Goal: Task Accomplishment & Management: Manage account settings

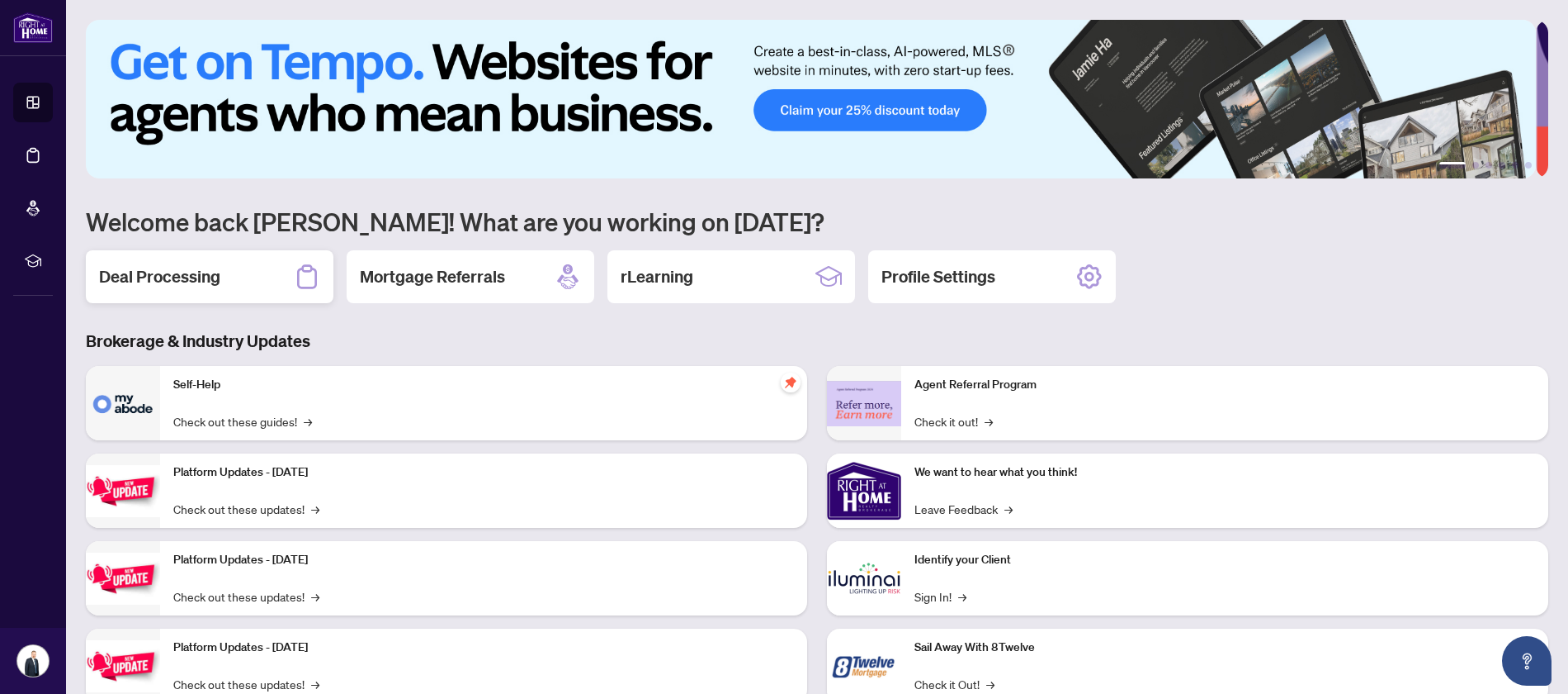
click at [130, 281] on h2 "Deal Processing" at bounding box center [159, 277] width 121 height 23
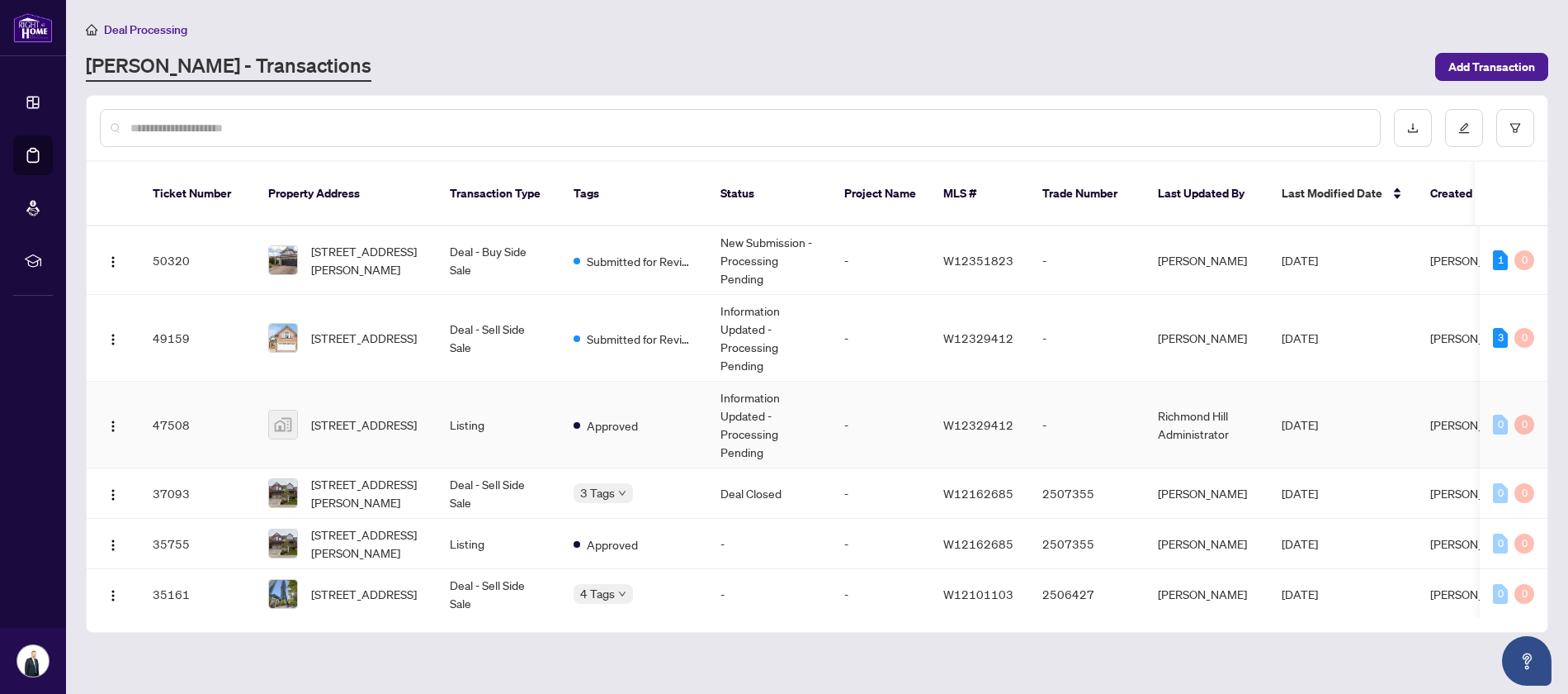
click at [289, 410] on img at bounding box center [283, 425] width 28 height 28
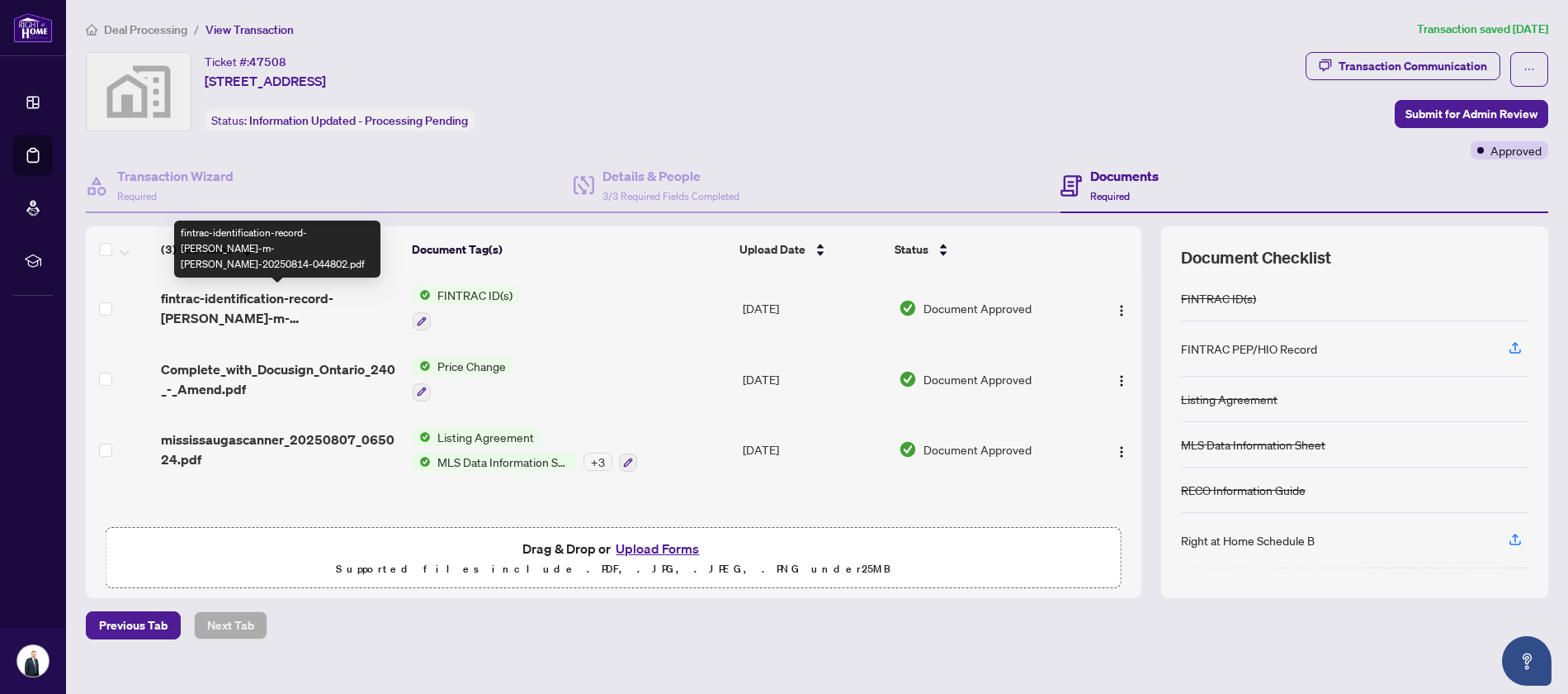
click at [302, 301] on span "fintrac-identification-record-[PERSON_NAME]-m-[PERSON_NAME]-20250814-044802.pdf" at bounding box center [280, 308] width 238 height 40
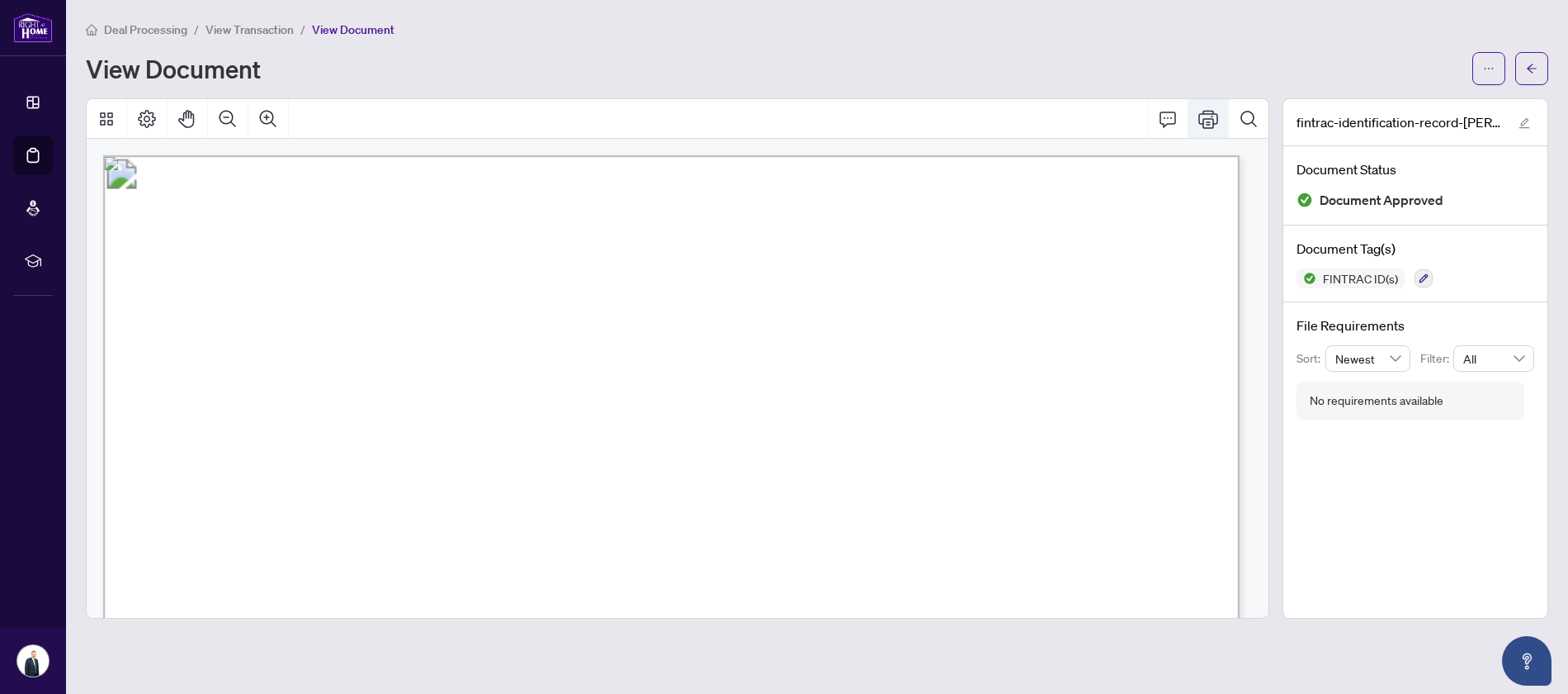
click at [1213, 116] on icon "Print" at bounding box center [1208, 119] width 19 height 18
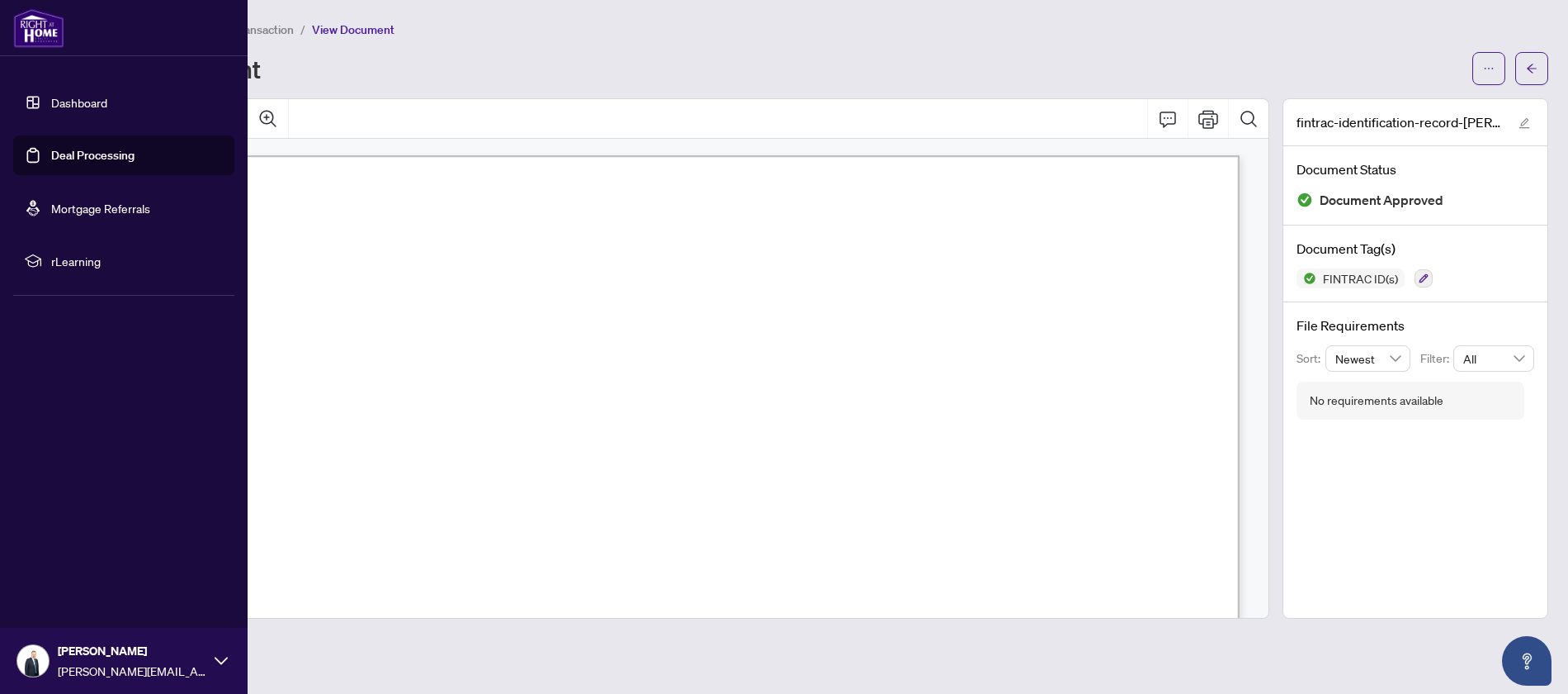
click at [70, 100] on link "Dashboard" at bounding box center [79, 102] width 56 height 15
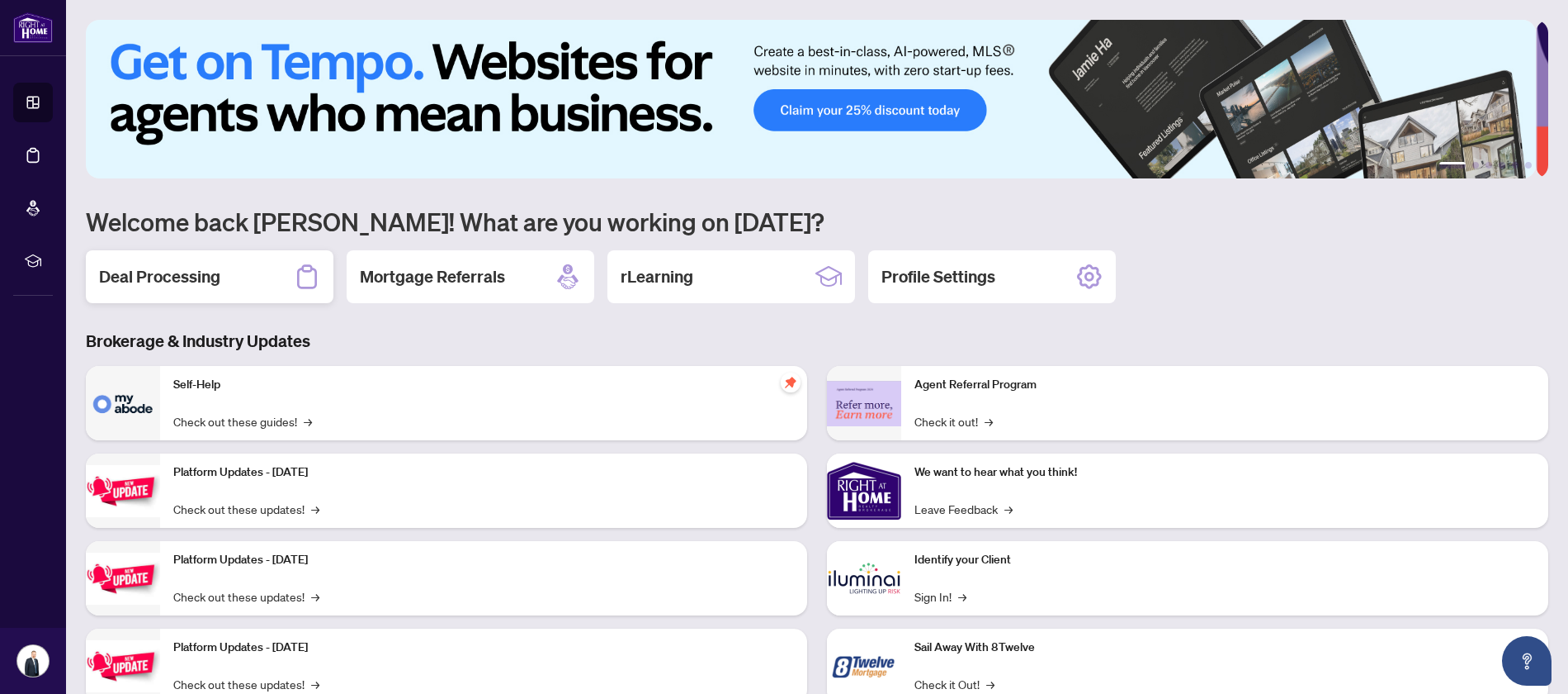
click at [189, 287] on div "Deal Processing" at bounding box center [210, 277] width 248 height 53
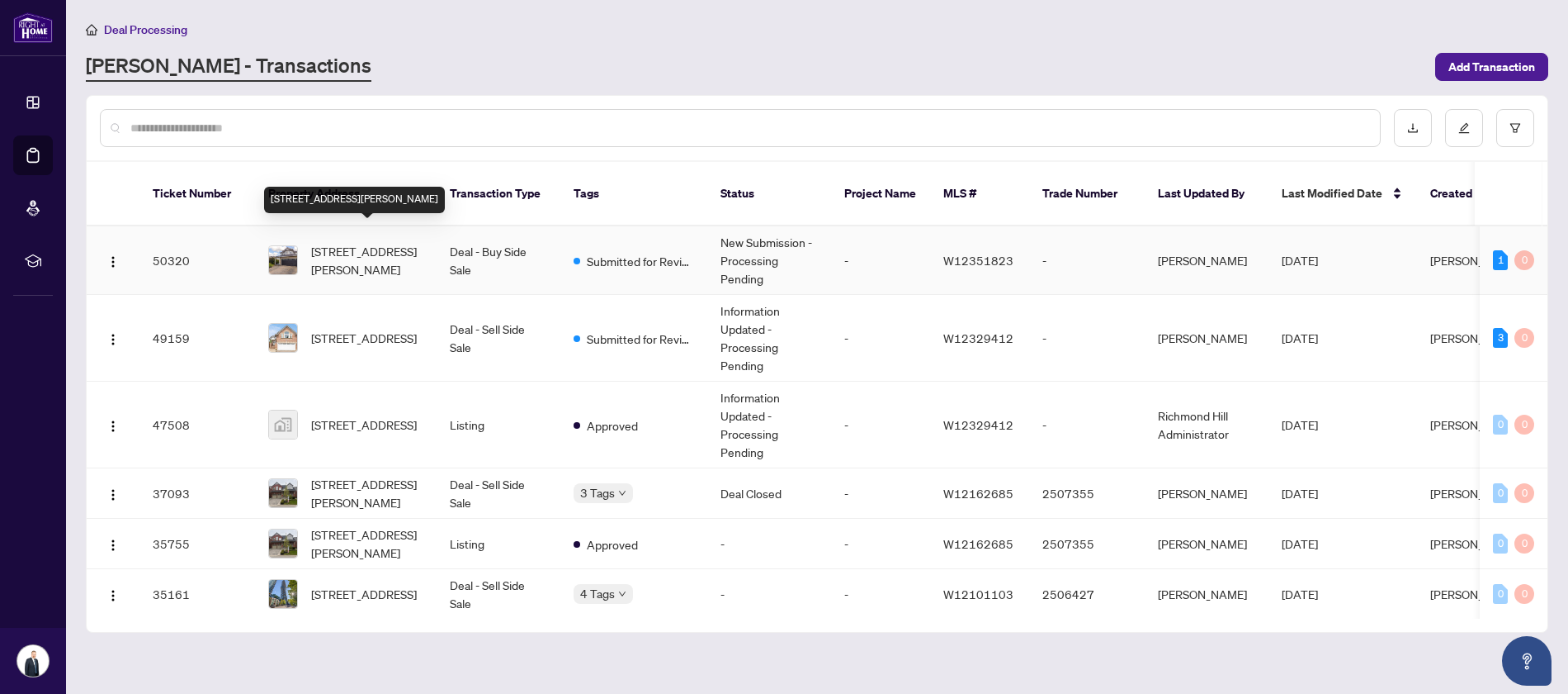
click at [349, 242] on span "[STREET_ADDRESS][PERSON_NAME]" at bounding box center [367, 260] width 113 height 36
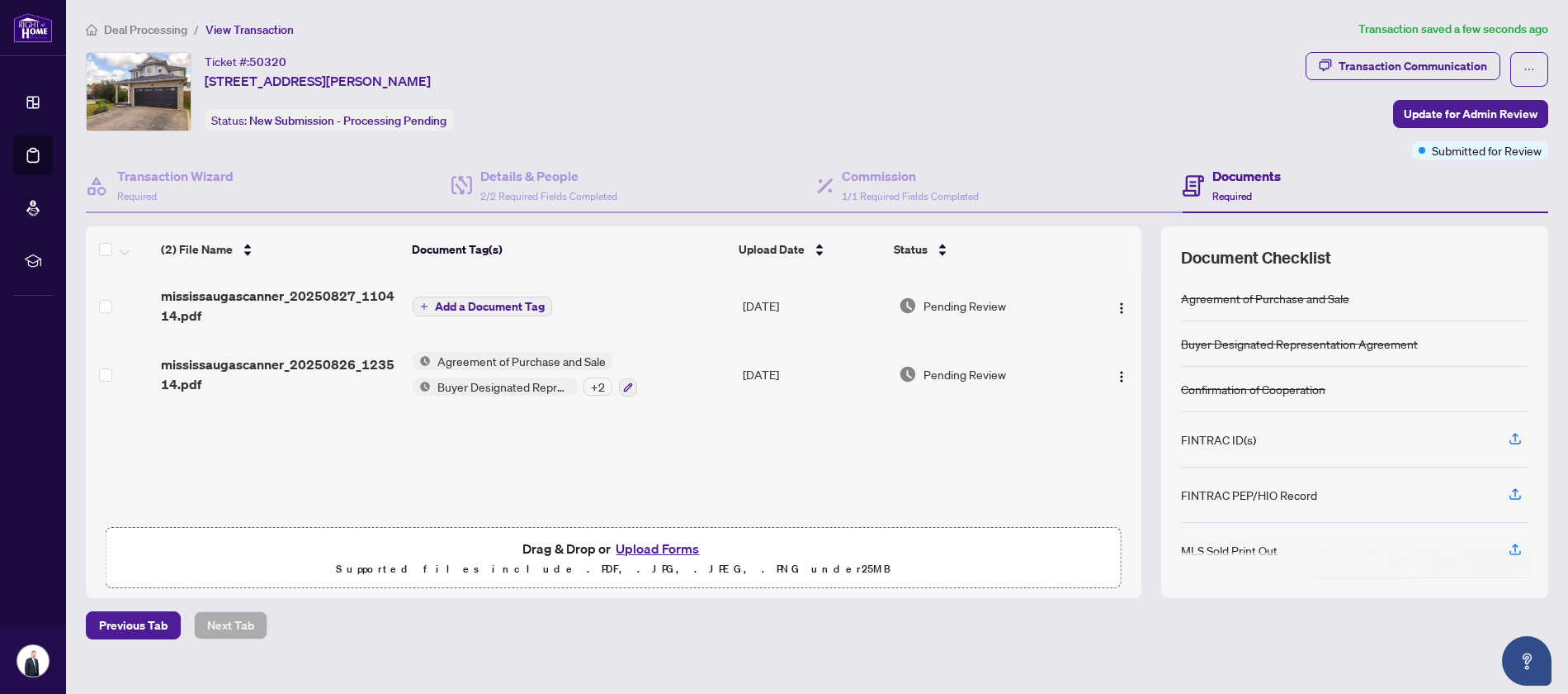
click at [476, 308] on span "Add a Document Tag" at bounding box center [490, 306] width 110 height 12
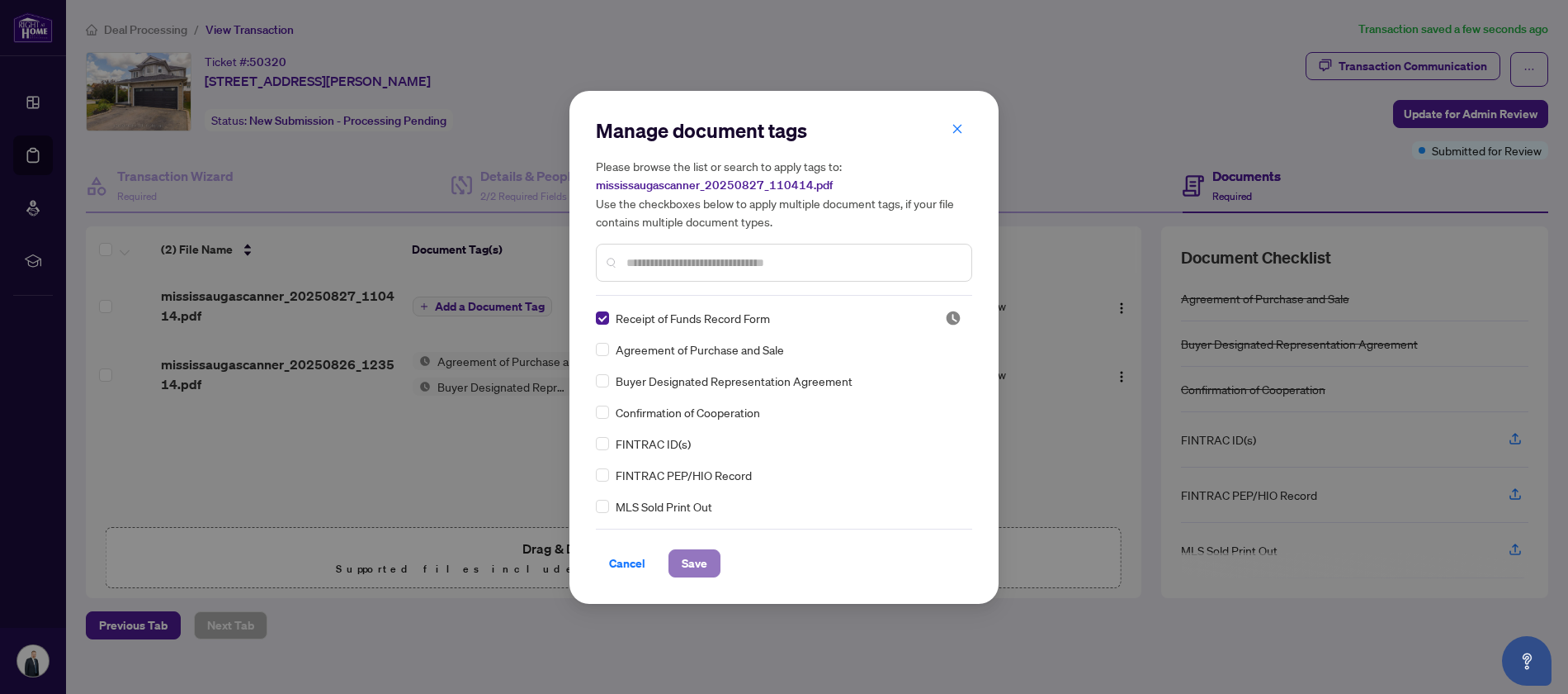
click at [695, 564] on span "Save" at bounding box center [695, 564] width 26 height 27
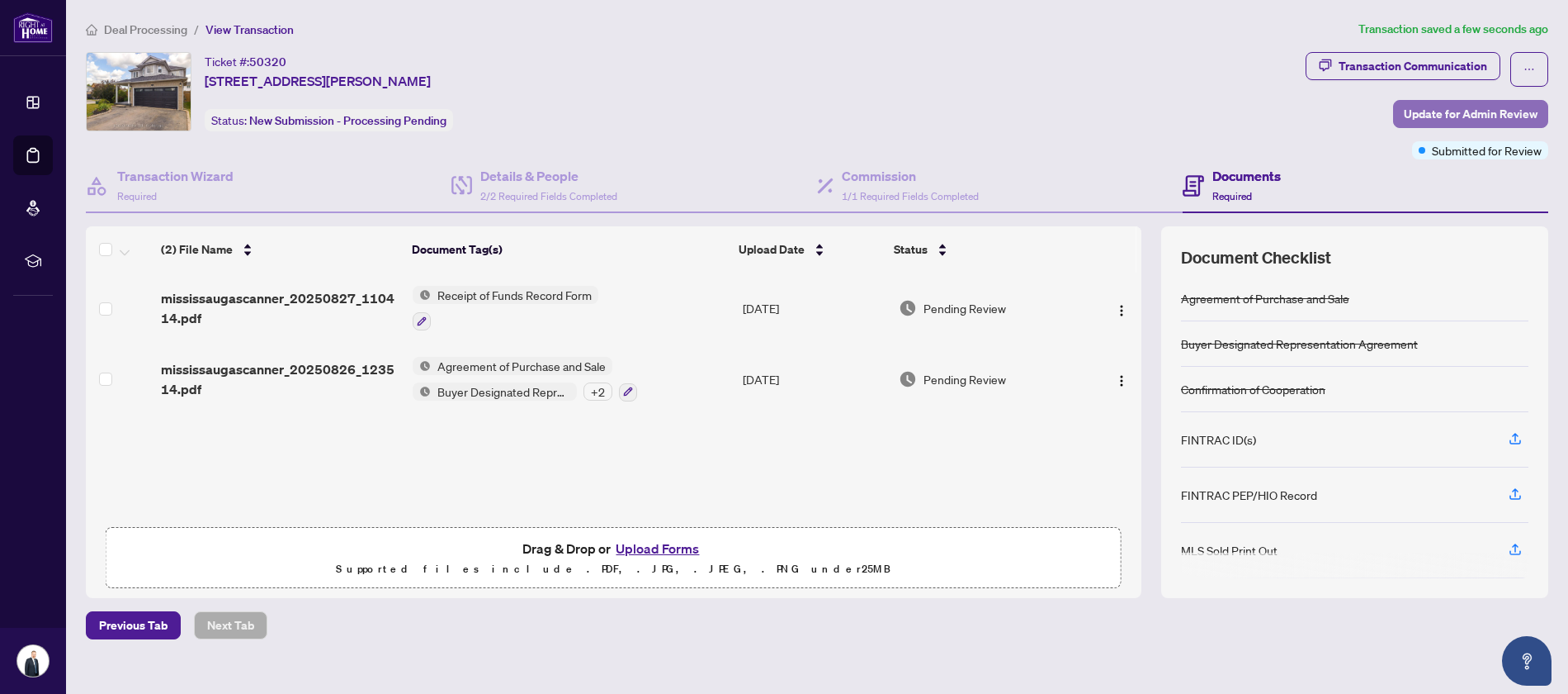
click at [1457, 112] on span "Update for Admin Review" at bounding box center [1471, 114] width 134 height 27
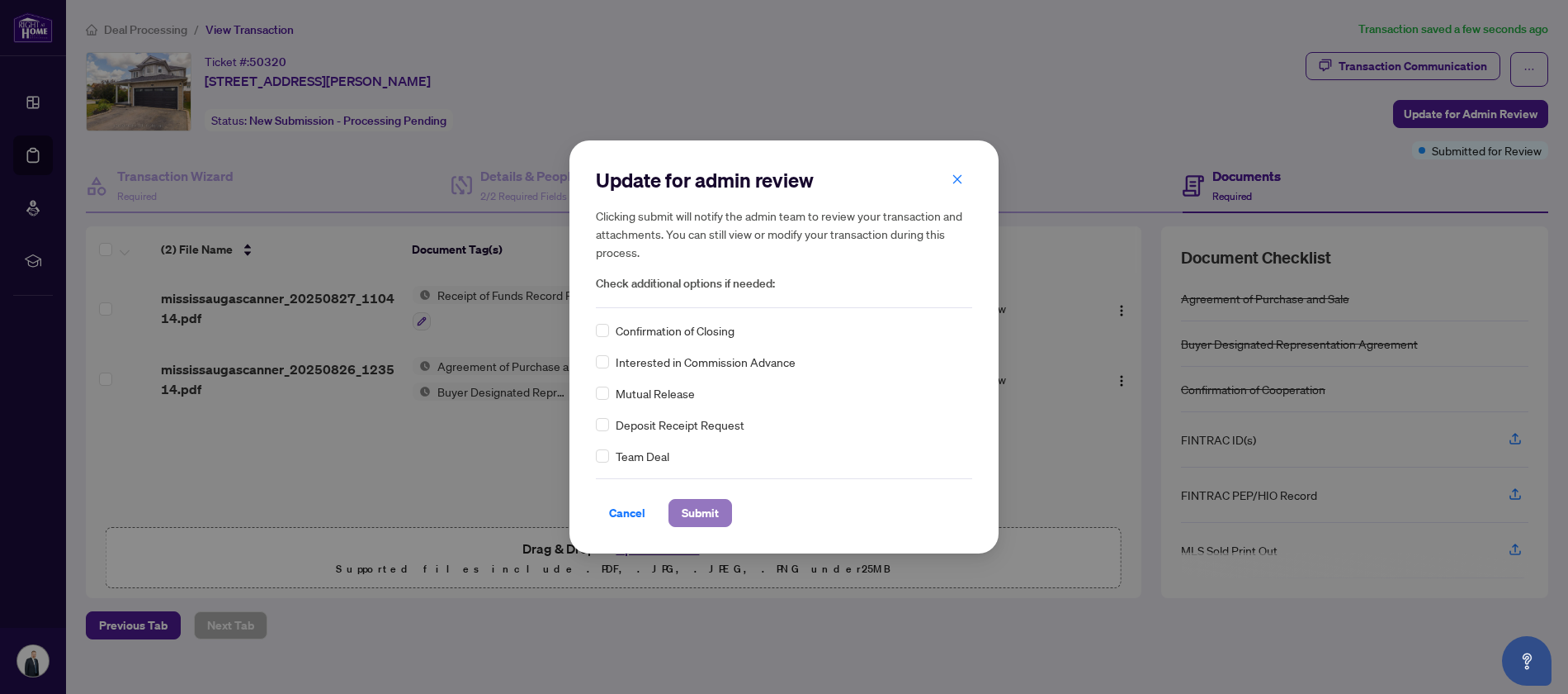
click at [696, 515] on span "Submit" at bounding box center [701, 513] width 37 height 27
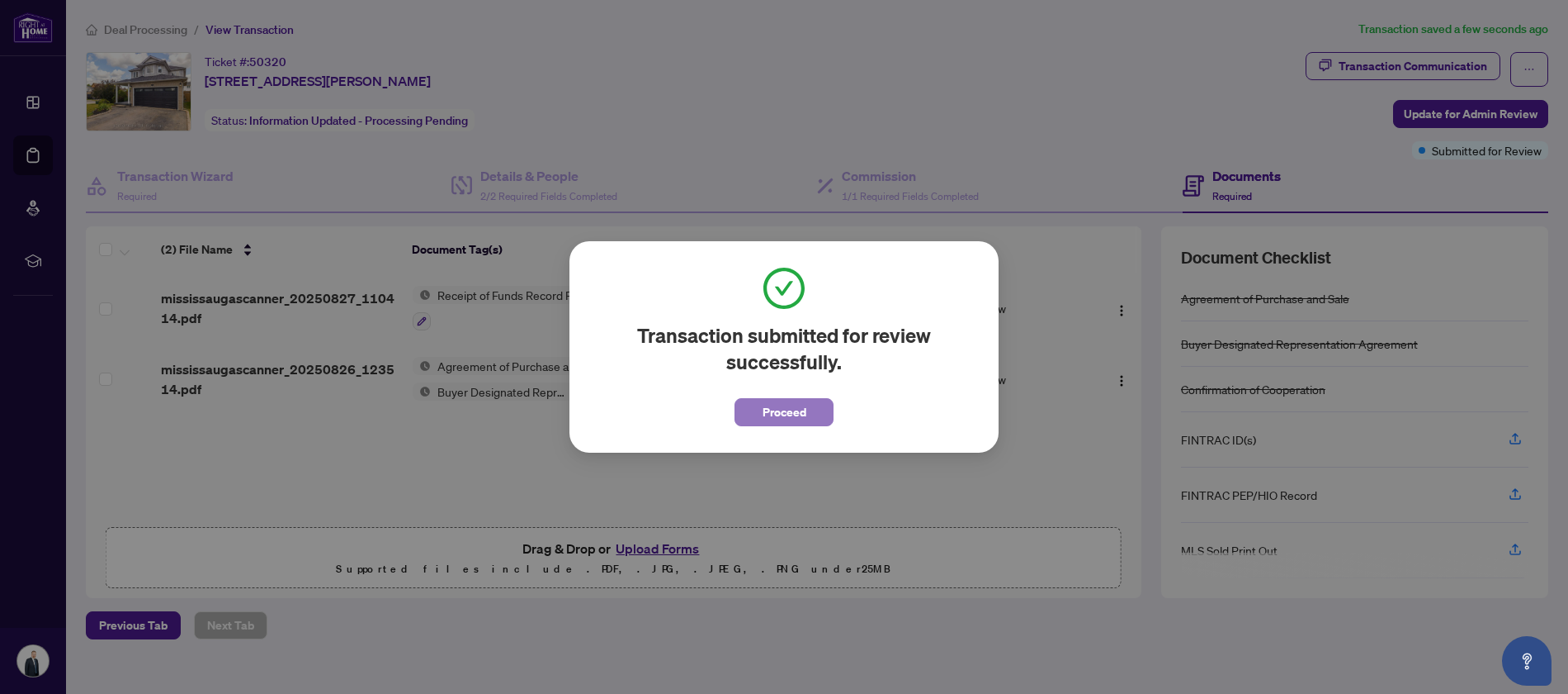
click at [778, 418] on span "Proceed" at bounding box center [784, 412] width 43 height 27
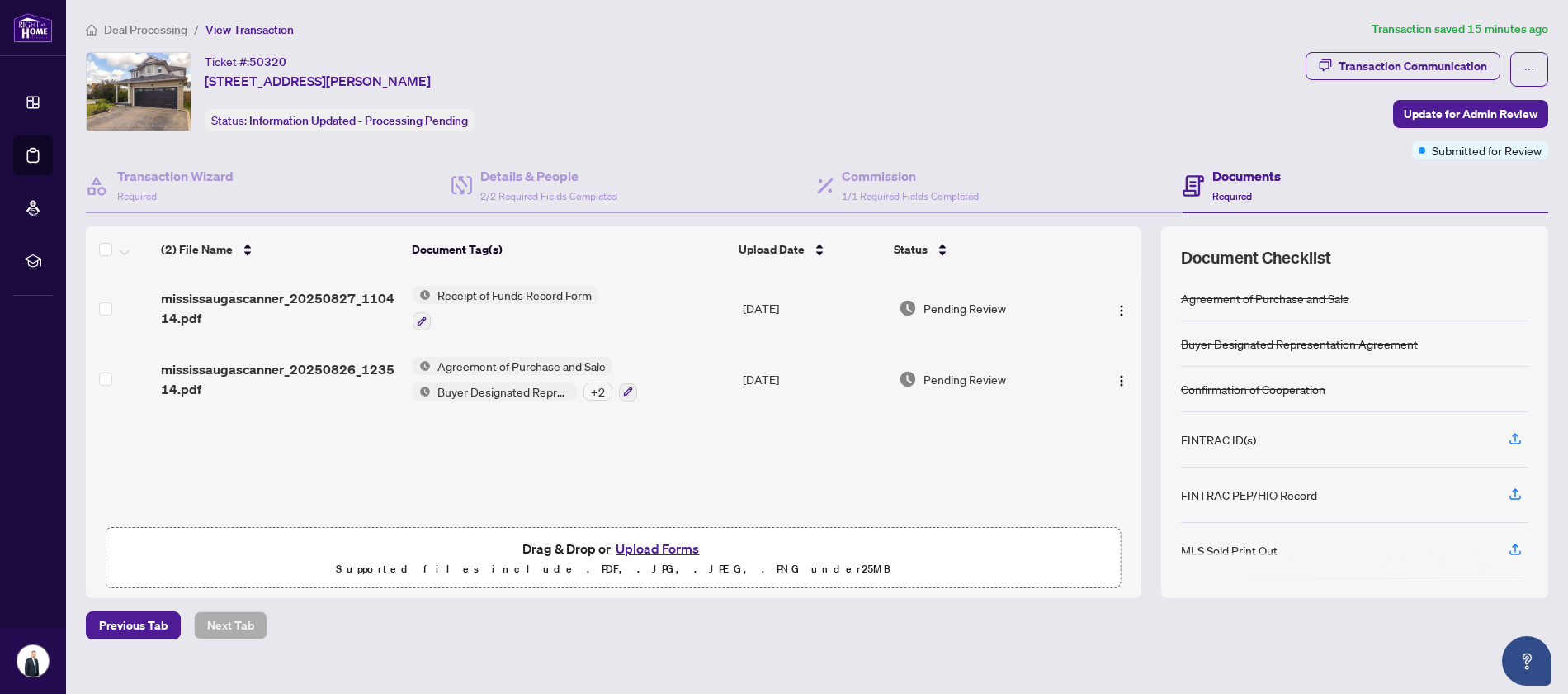
scroll to position [1, 0]
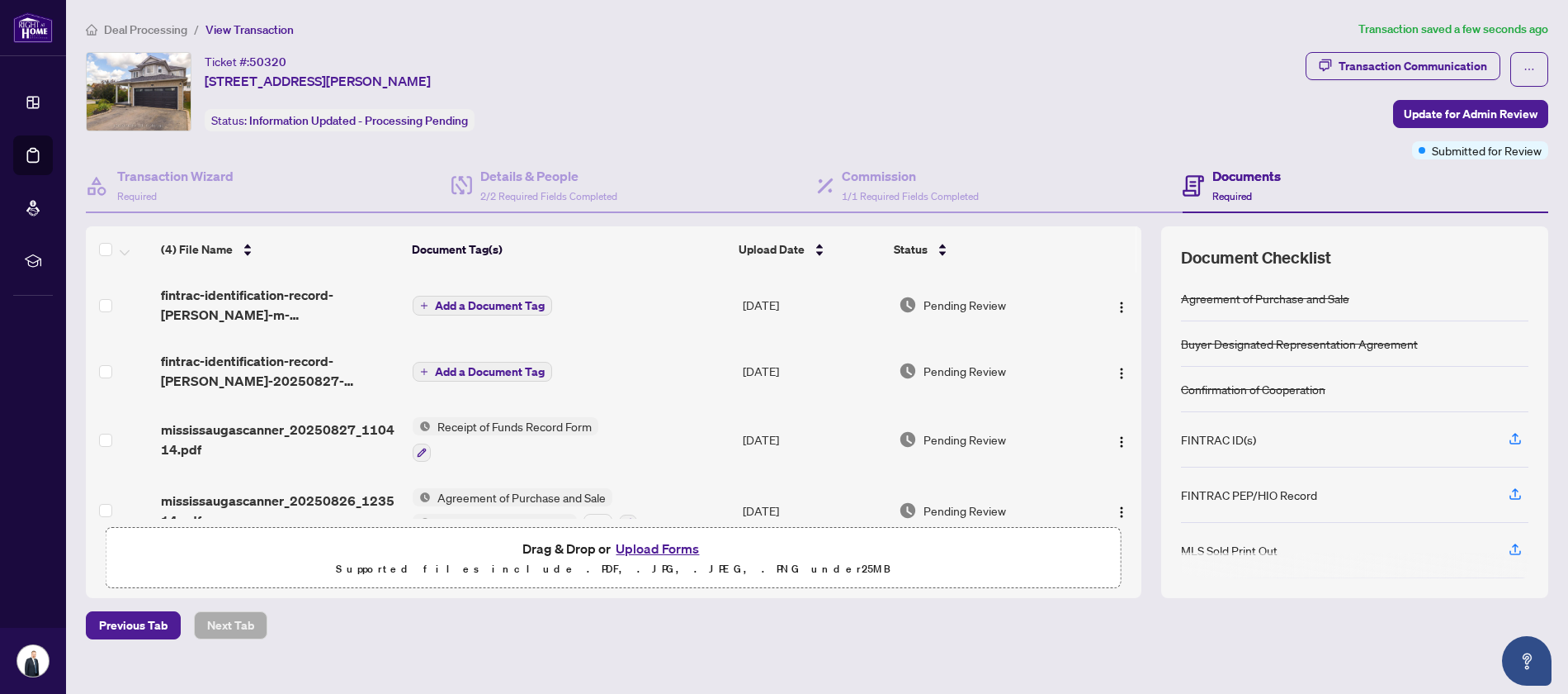
click at [445, 306] on span "Add a Document Tag" at bounding box center [490, 305] width 110 height 12
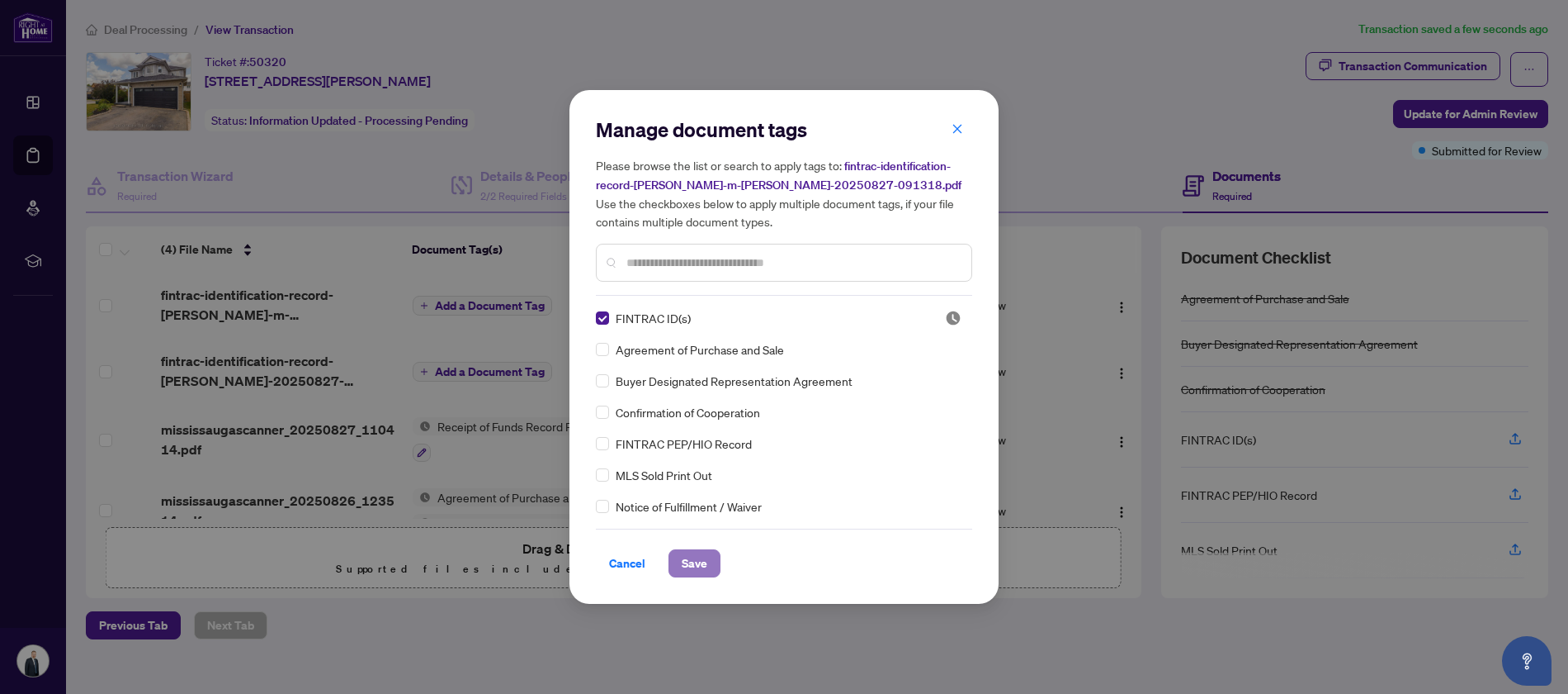
click at [696, 564] on span "Save" at bounding box center [695, 564] width 26 height 27
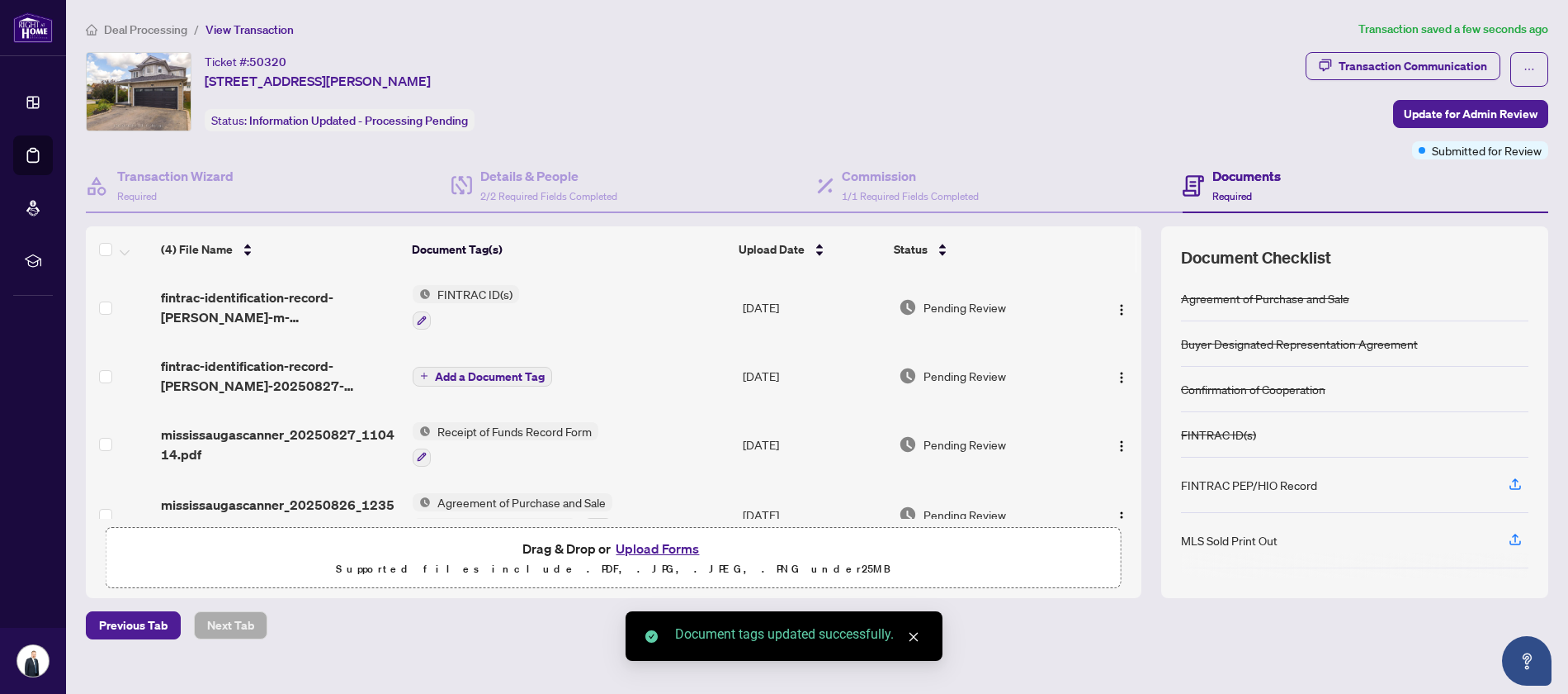
click at [475, 378] on span "Add a Document Tag" at bounding box center [490, 376] width 110 height 12
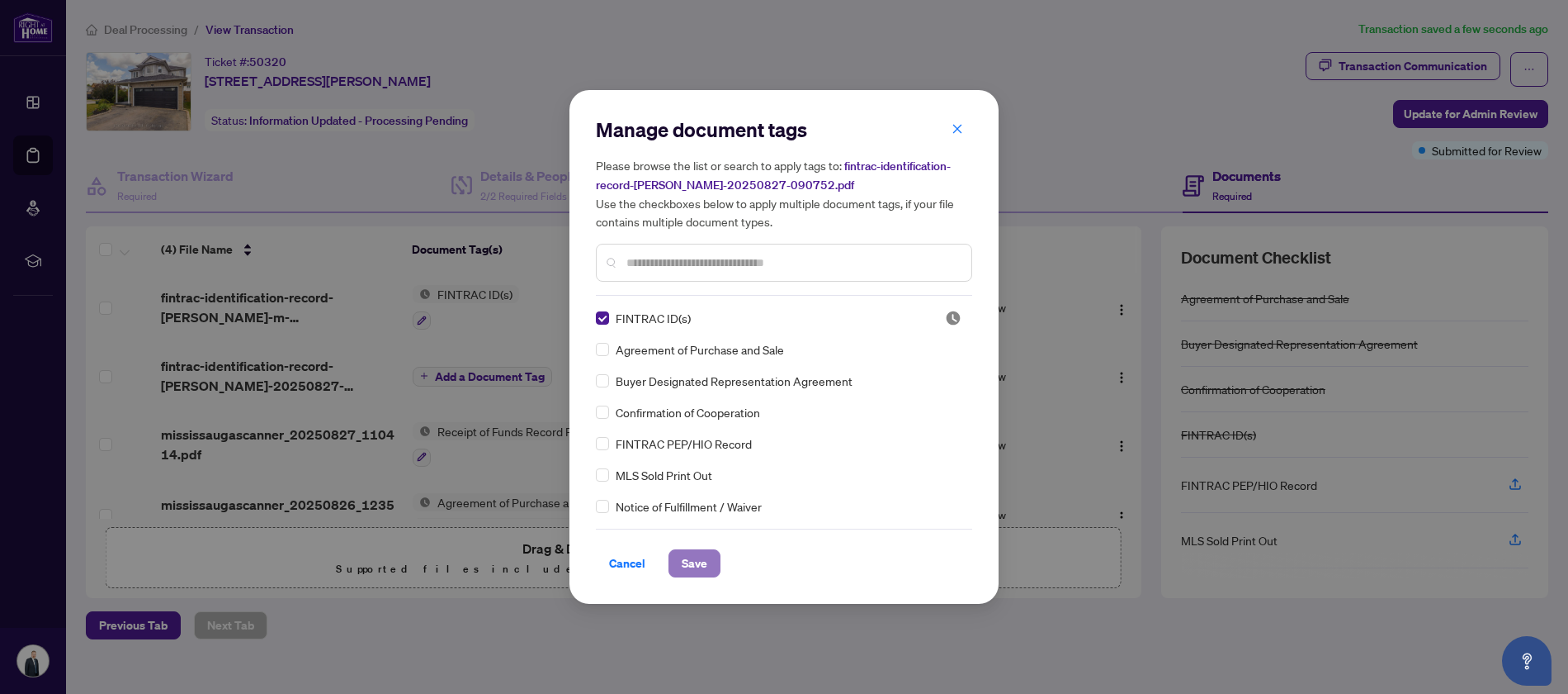
click at [692, 564] on span "Save" at bounding box center [695, 564] width 26 height 27
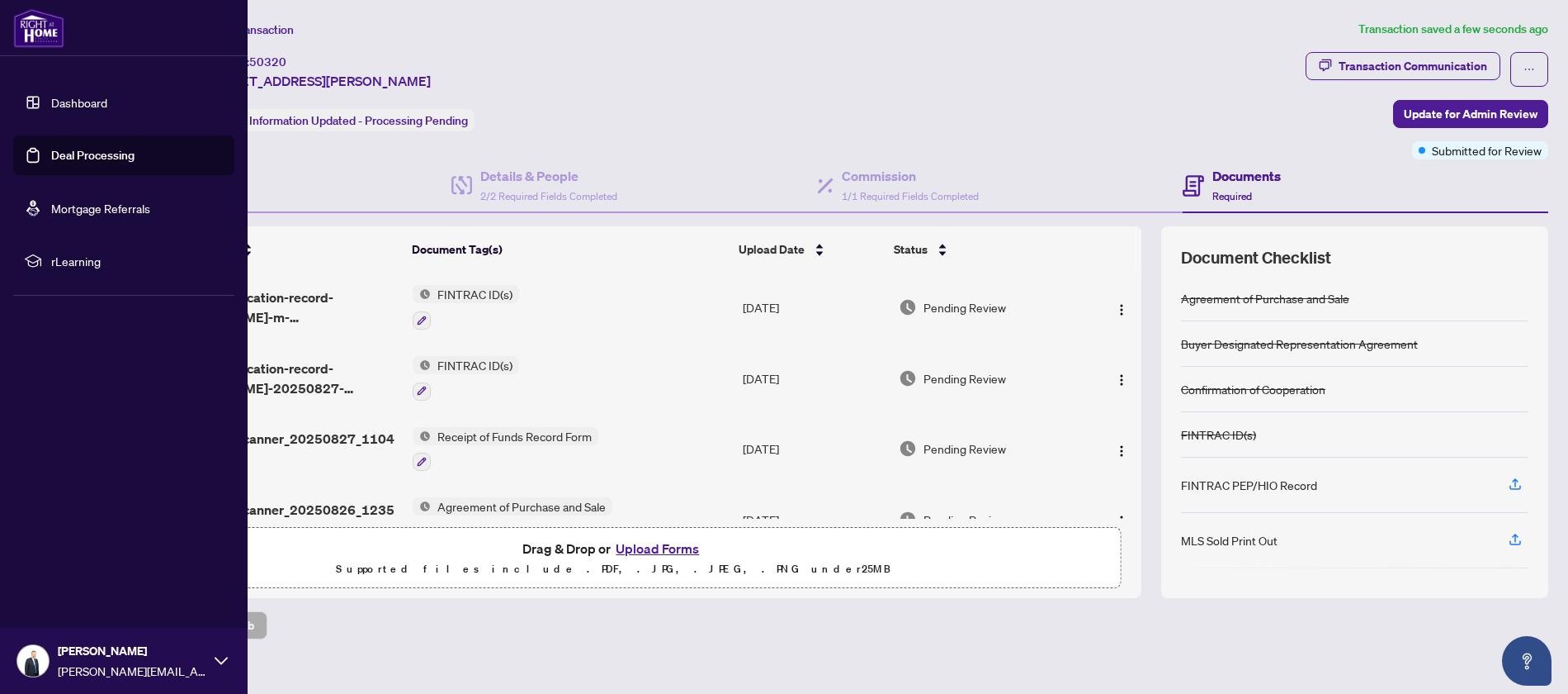
click at [71, 97] on link "Dashboard" at bounding box center [79, 102] width 56 height 15
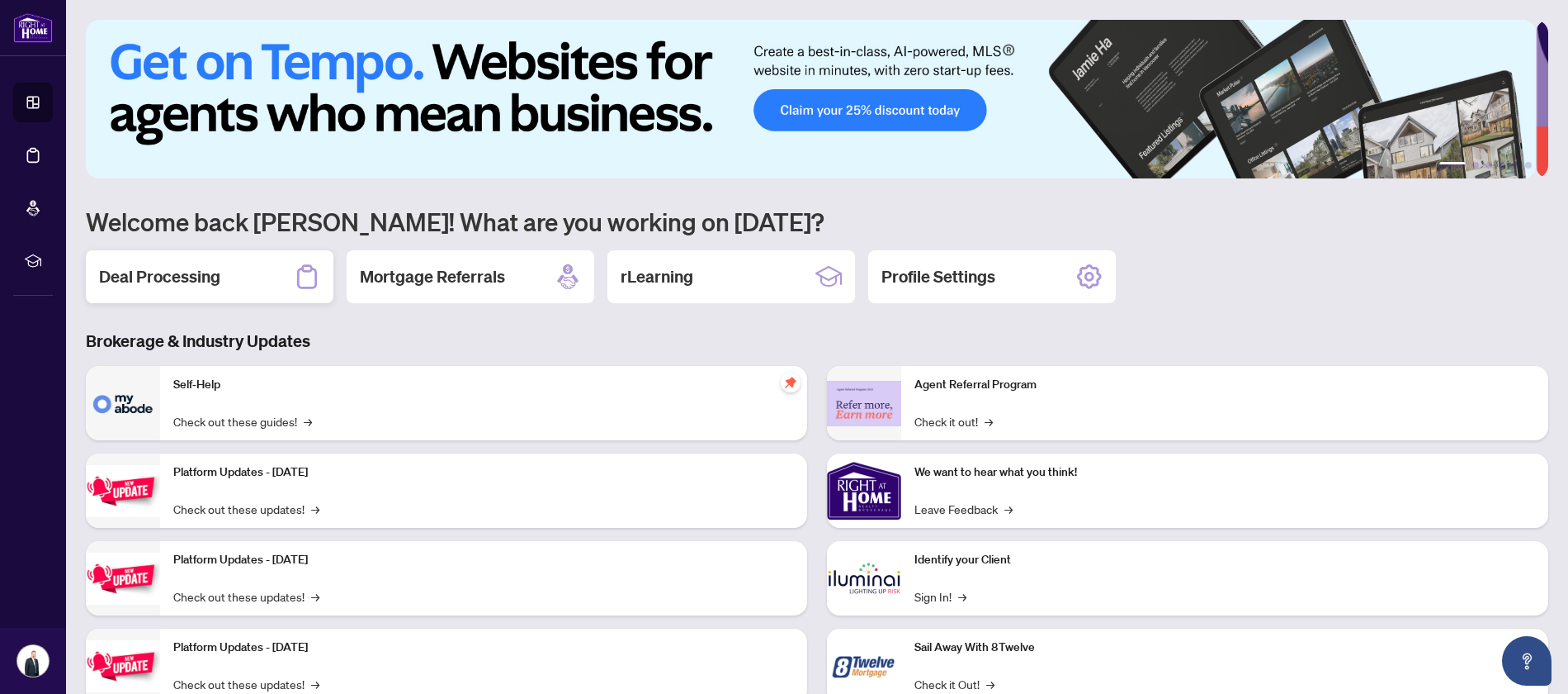
click at [145, 271] on h2 "Deal Processing" at bounding box center [159, 277] width 121 height 23
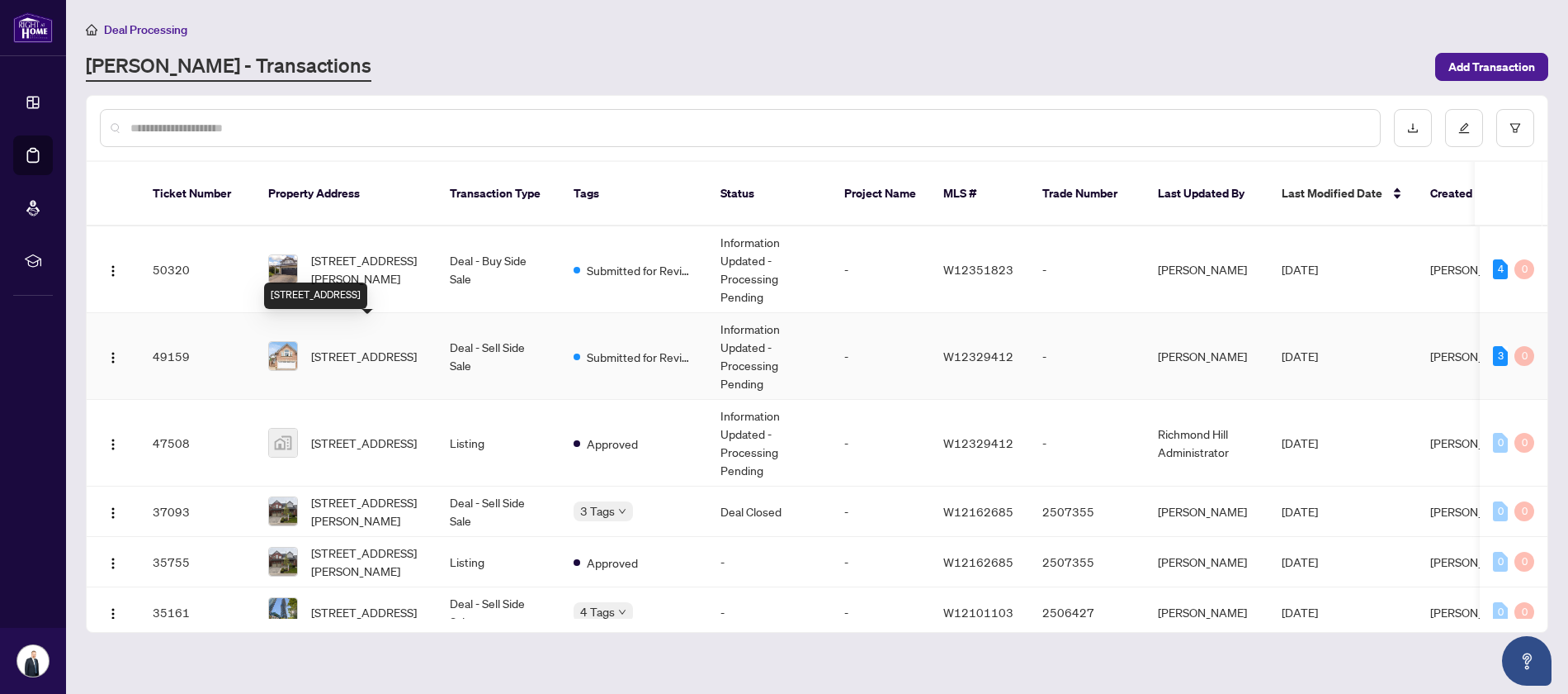
click at [349, 347] on span "[STREET_ADDRESS]" at bounding box center [363, 355] width 105 height 18
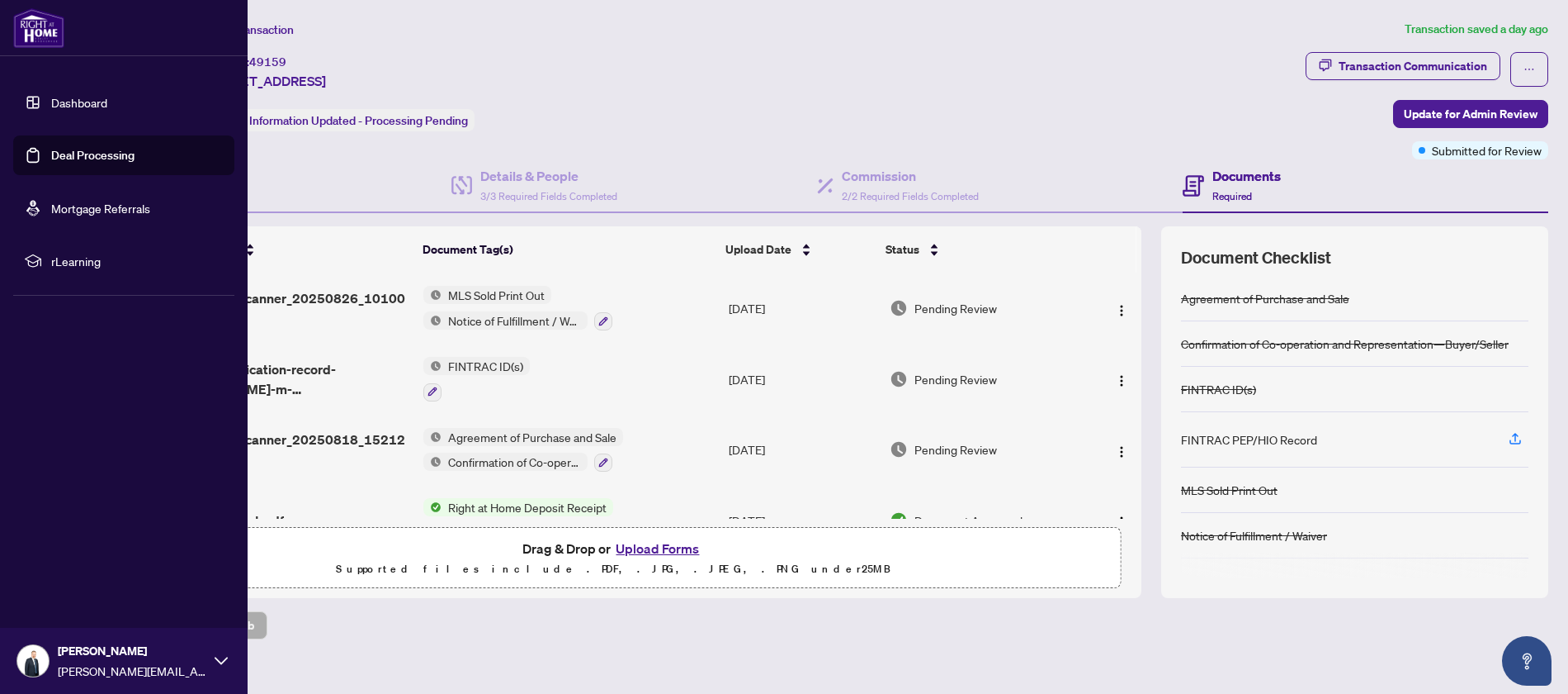
click at [90, 98] on link "Dashboard" at bounding box center [79, 102] width 56 height 15
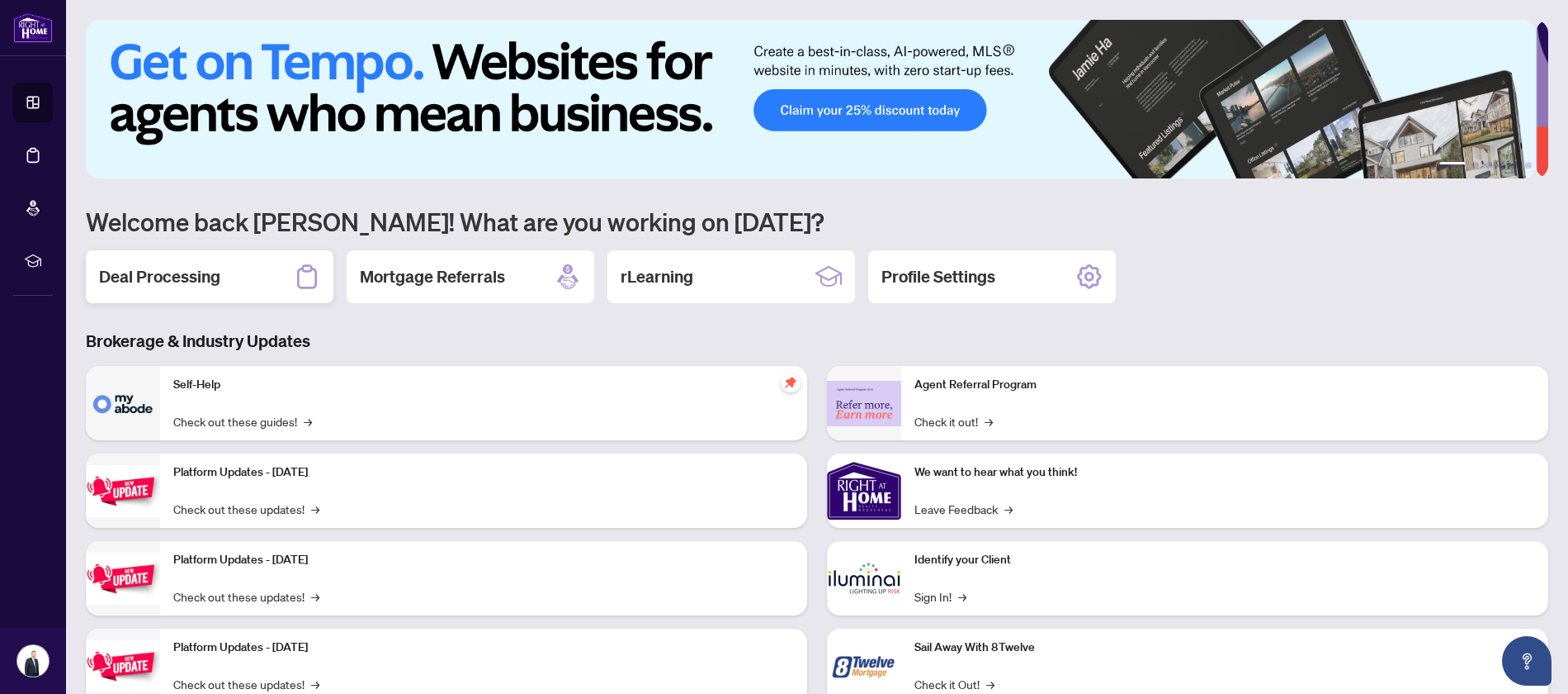
click at [152, 270] on h2 "Deal Processing" at bounding box center [159, 277] width 121 height 23
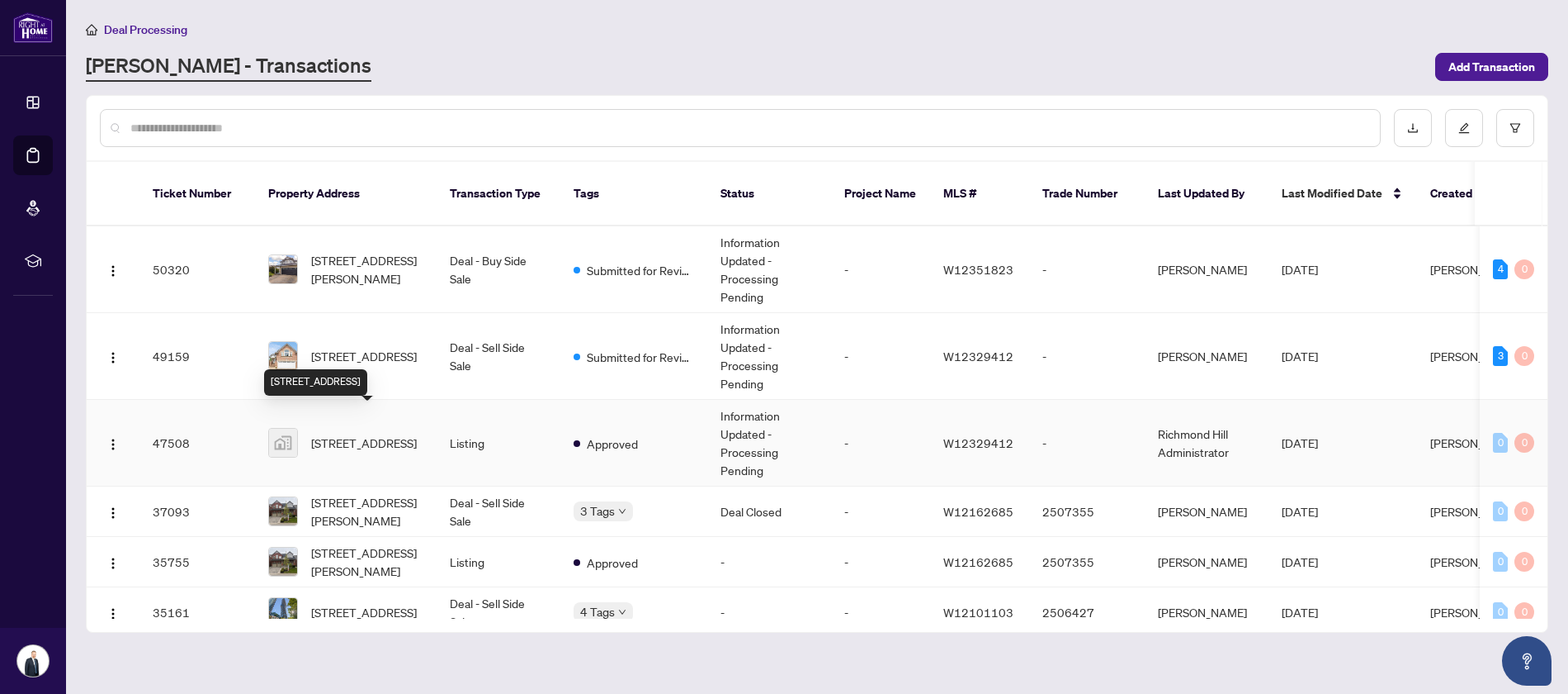
click at [354, 433] on span "[STREET_ADDRESS]" at bounding box center [363, 442] width 105 height 18
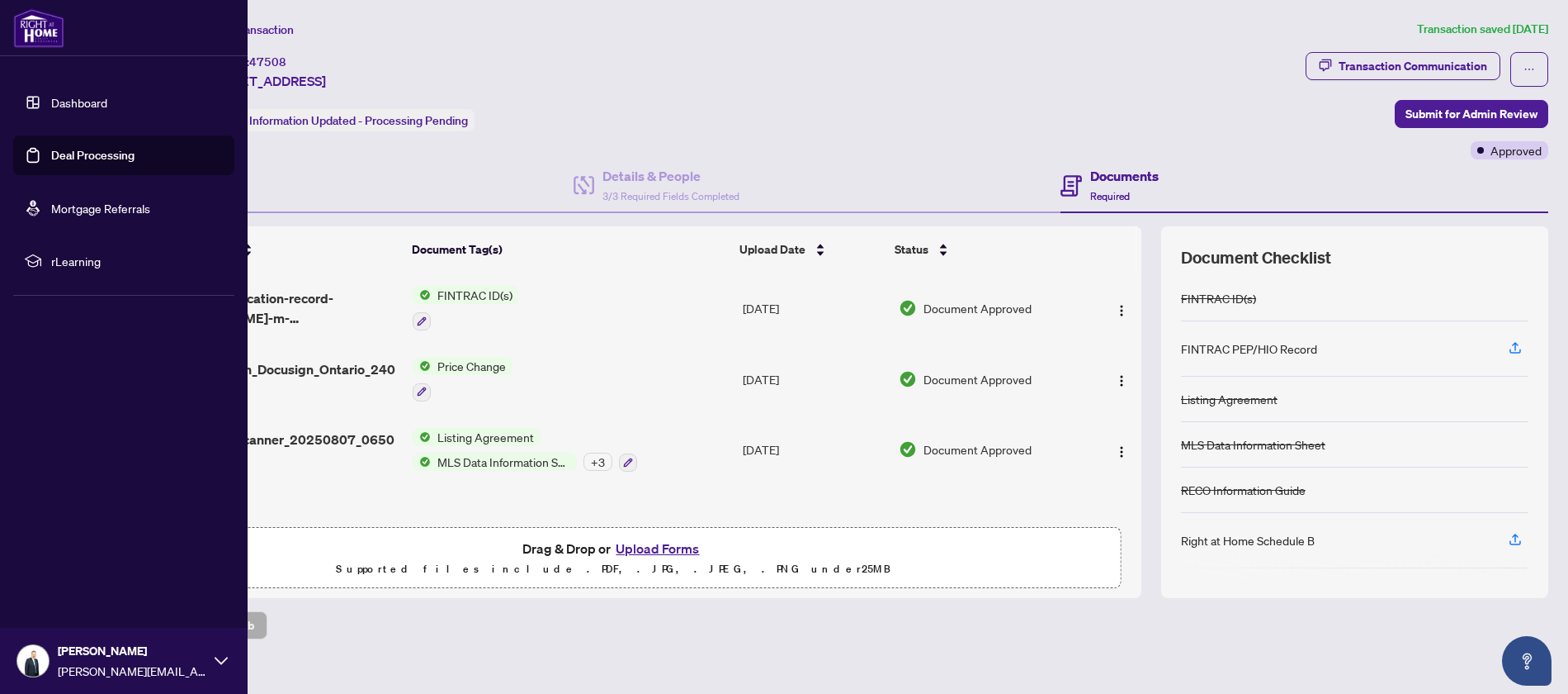
click at [70, 100] on link "Dashboard" at bounding box center [79, 102] width 56 height 15
